Goal: Communication & Community: Ask a question

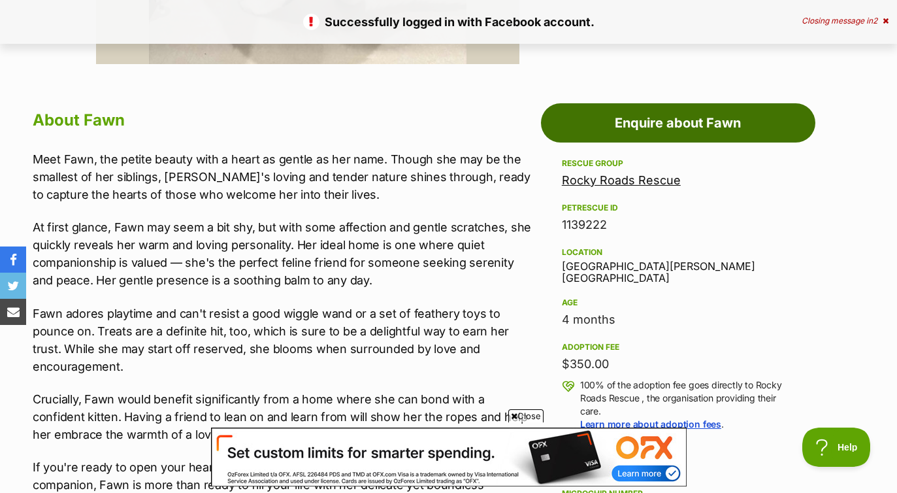
click at [625, 125] on link "Enquire about Fawn" at bounding box center [678, 122] width 274 height 39
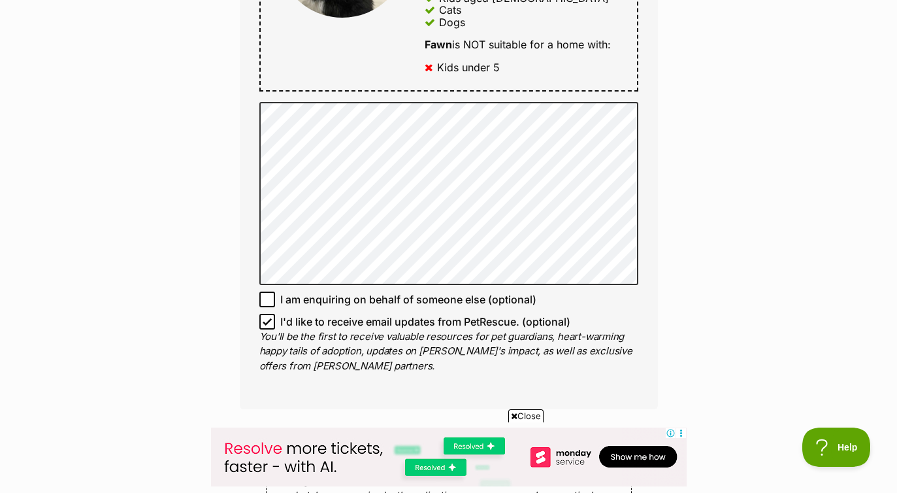
scroll to position [796, 0]
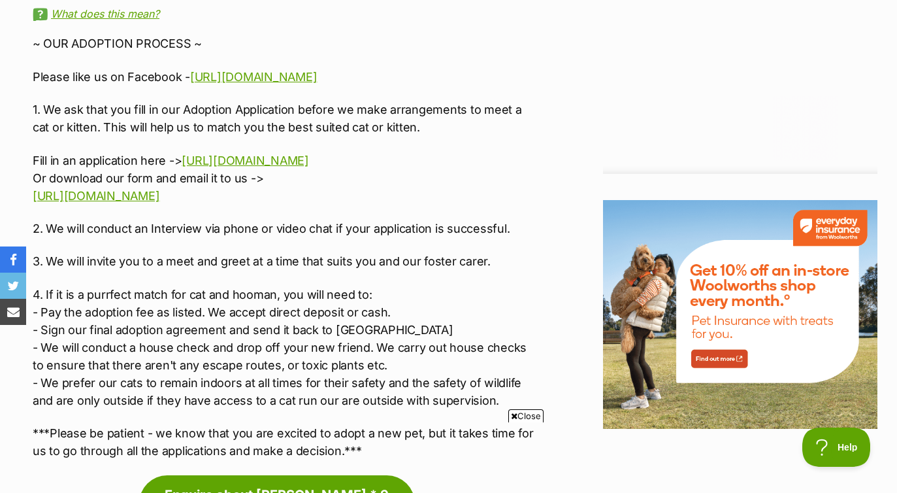
click at [417, 124] on div "~ OUR ADOPTION PROCESS ~ Please like us on Facebook - https://www.facebook.com/…" at bounding box center [284, 247] width 502 height 425
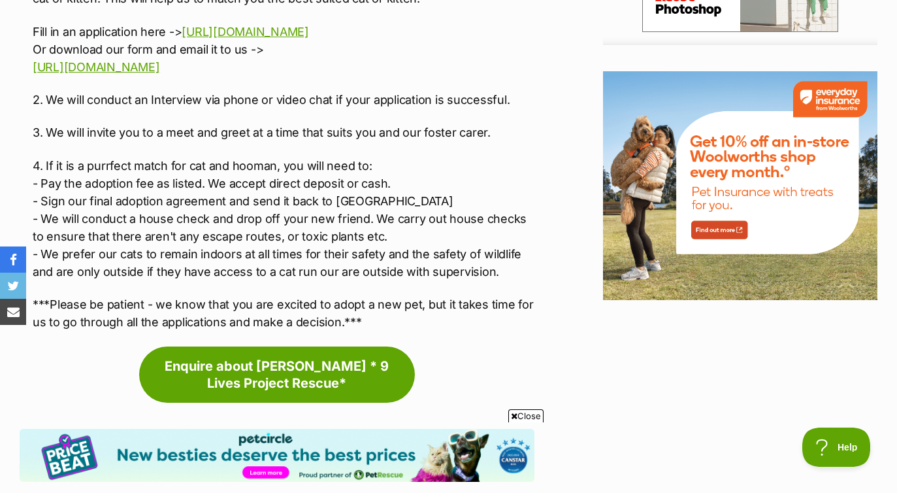
scroll to position [1578, 0]
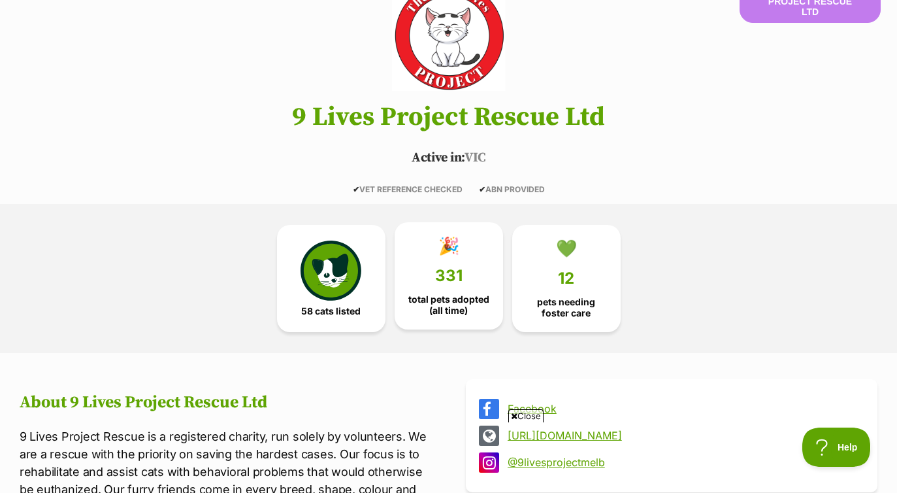
scroll to position [172, 0]
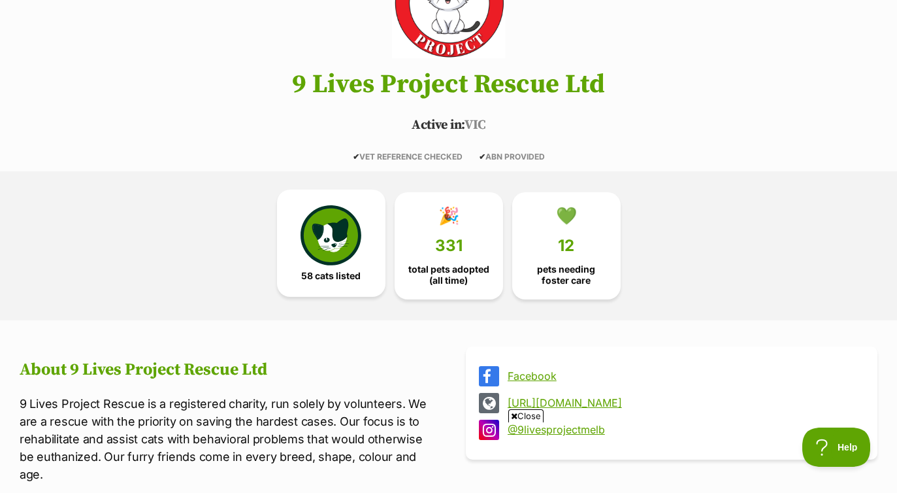
click at [346, 270] on span "58 cats listed" at bounding box center [330, 275] width 59 height 10
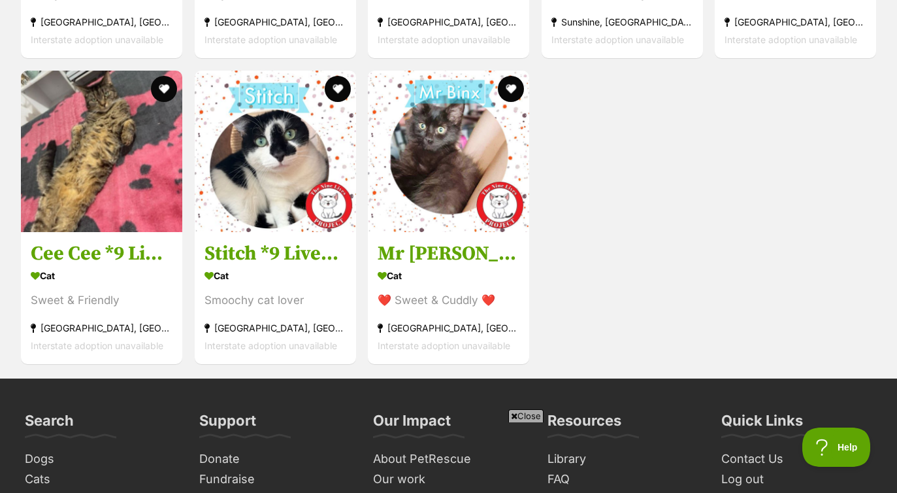
scroll to position [4958, 0]
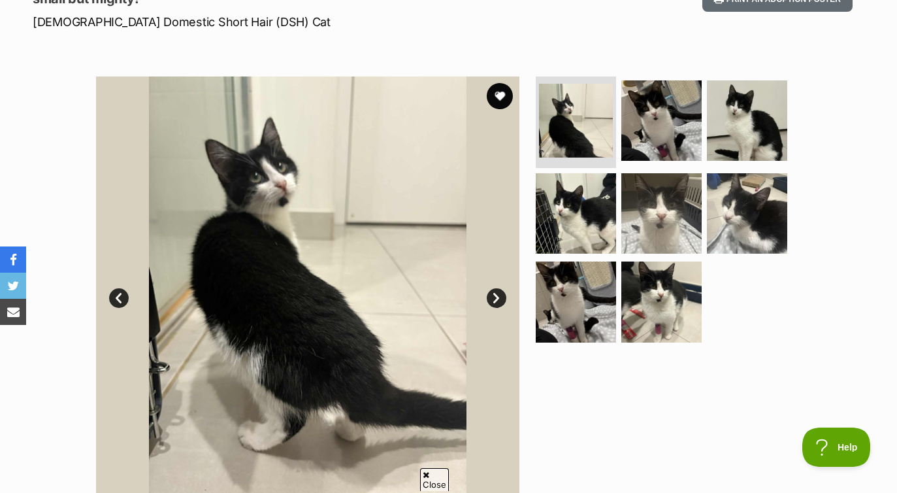
scroll to position [203, 0]
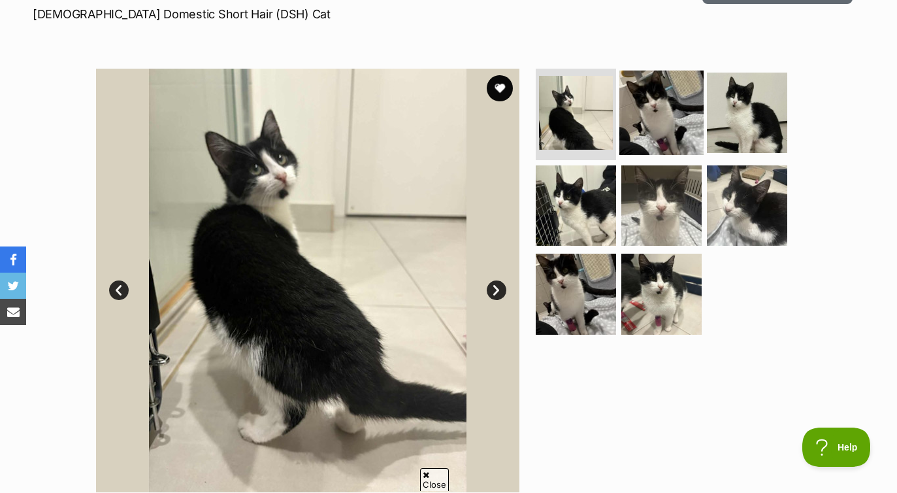
click at [648, 113] on img at bounding box center [661, 113] width 84 height 84
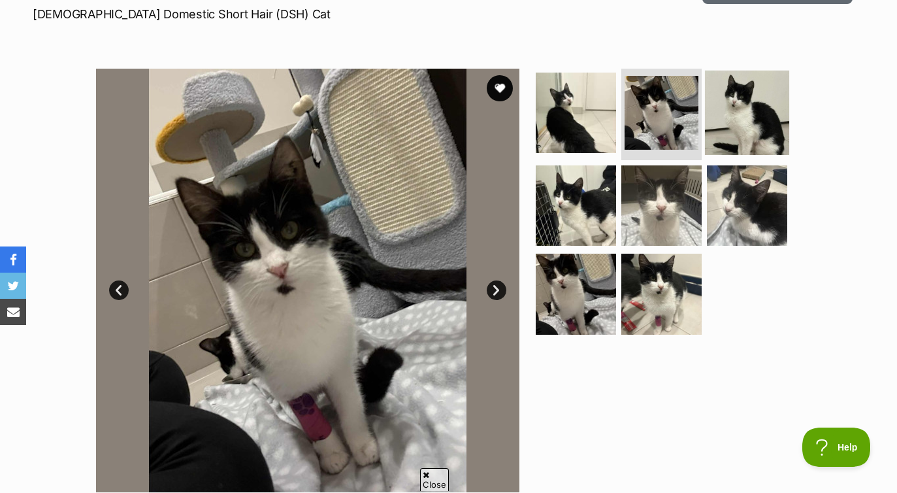
click at [749, 111] on img at bounding box center [747, 113] width 84 height 84
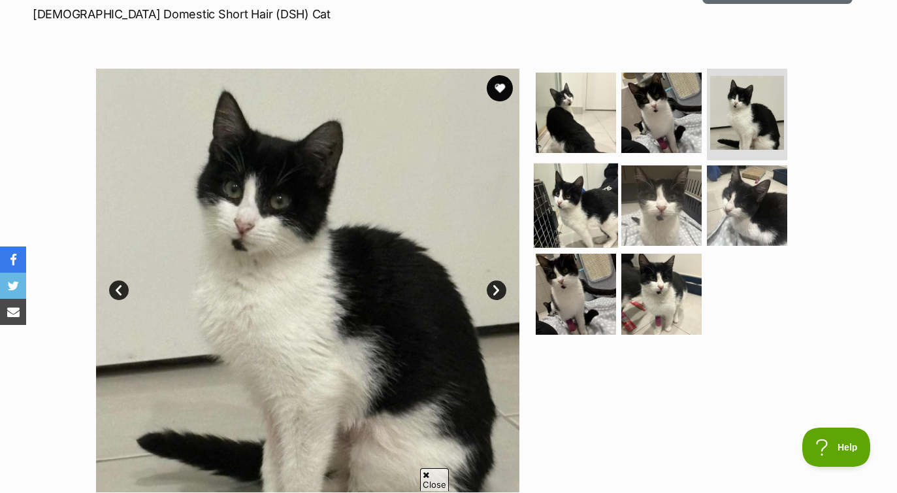
click at [575, 212] on img at bounding box center [576, 205] width 84 height 84
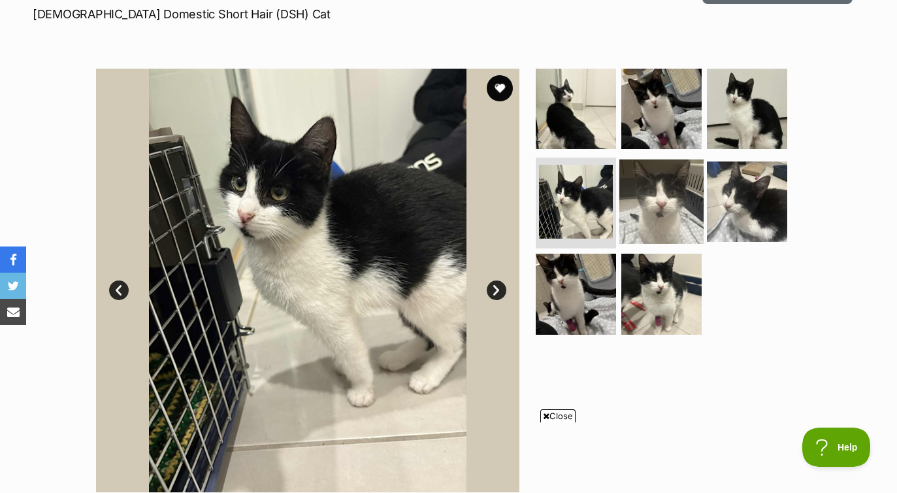
click at [658, 204] on img at bounding box center [661, 201] width 84 height 84
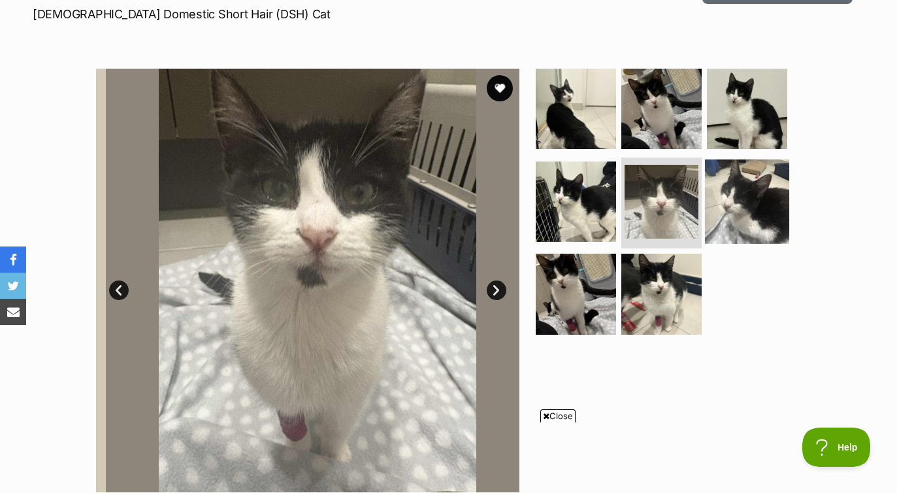
click at [752, 198] on img at bounding box center [747, 201] width 84 height 84
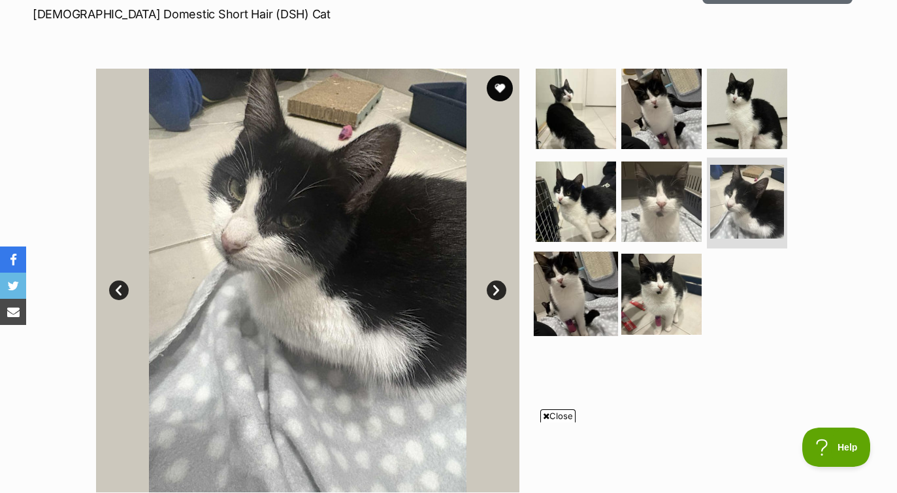
click at [552, 280] on img at bounding box center [576, 293] width 84 height 84
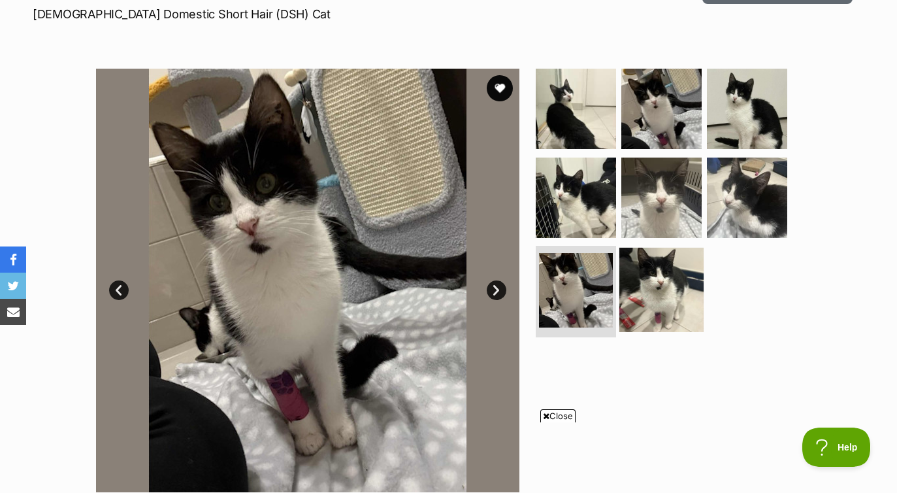
click at [696, 279] on img at bounding box center [661, 290] width 84 height 84
